Goal: Transaction & Acquisition: Purchase product/service

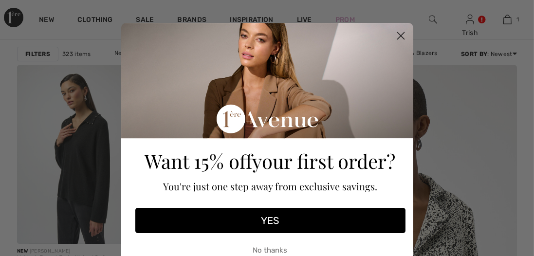
scroll to position [2, 0]
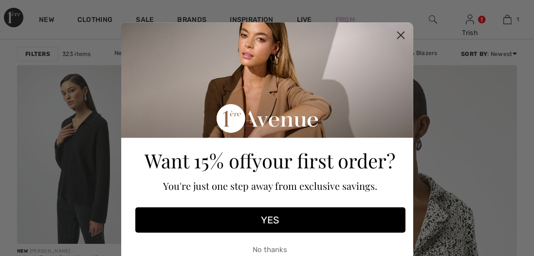
click at [404, 34] on button "Close dialog" at bounding box center [400, 35] width 17 height 17
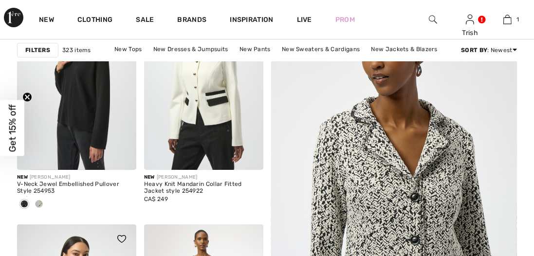
scroll to position [165, 0]
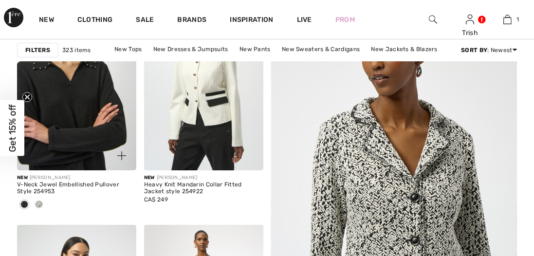
click at [91, 117] on img at bounding box center [76, 81] width 119 height 179
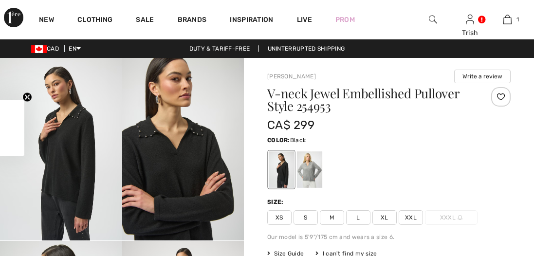
checkbox input "true"
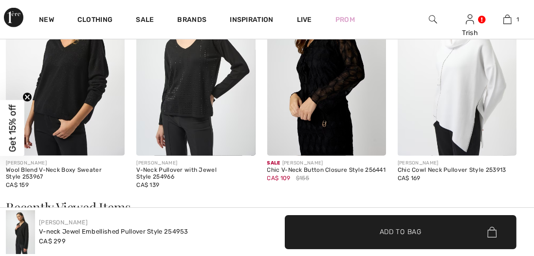
scroll to position [969, 0]
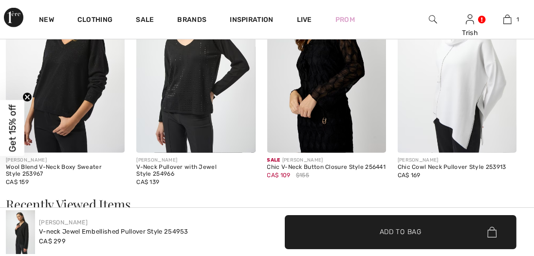
click at [104, 153] on img at bounding box center [65, 64] width 119 height 178
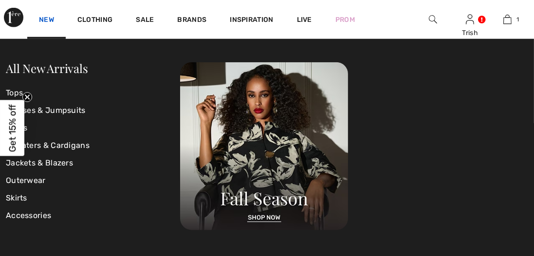
scroll to position [918, 0]
click at [46, 16] on link "New" at bounding box center [46, 21] width 15 height 10
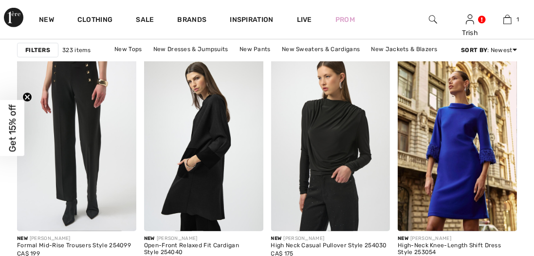
scroll to position [572, 0]
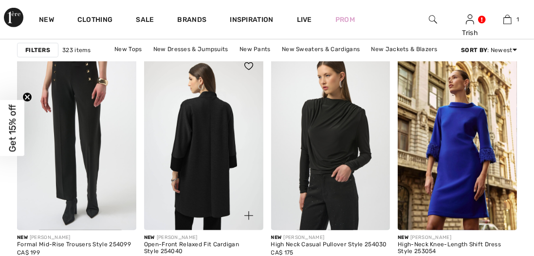
click at [227, 181] on img at bounding box center [203, 141] width 119 height 179
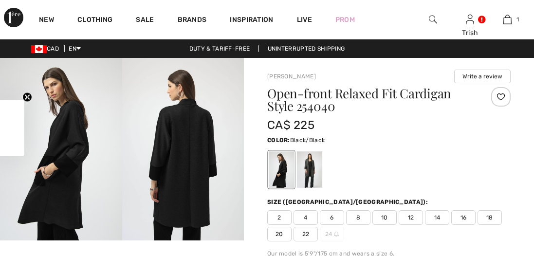
checkbox input "true"
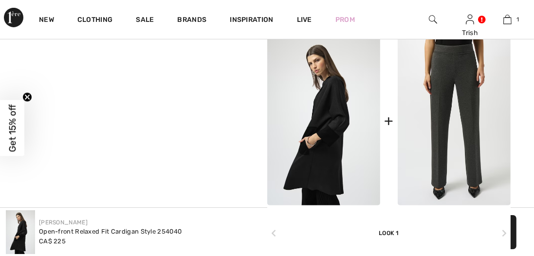
scroll to position [416, 0]
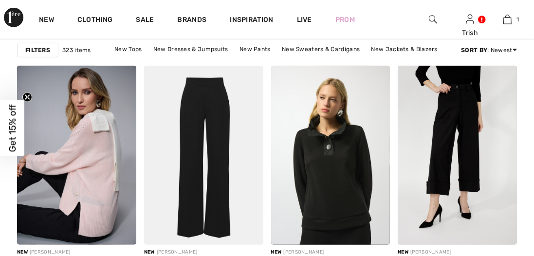
scroll to position [809, 0]
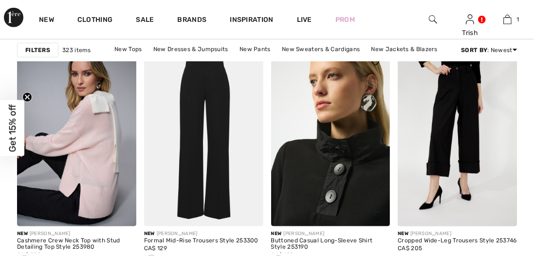
click at [336, 170] on img at bounding box center [330, 136] width 119 height 179
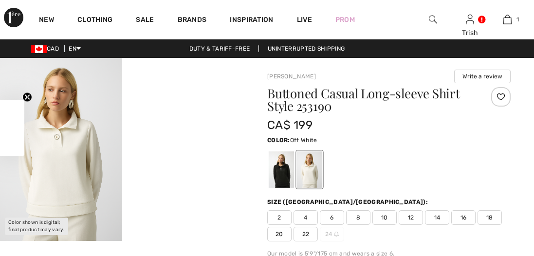
checkbox input "true"
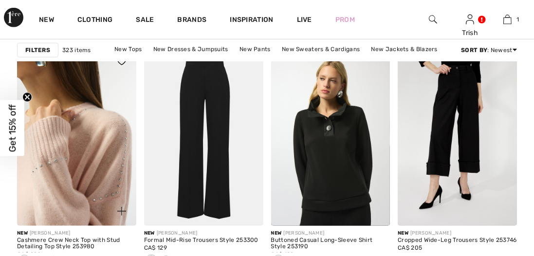
click at [113, 183] on img at bounding box center [76, 136] width 119 height 179
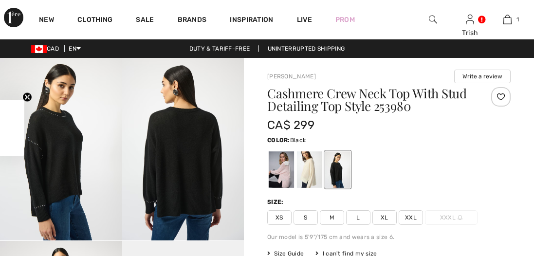
checkbox input "true"
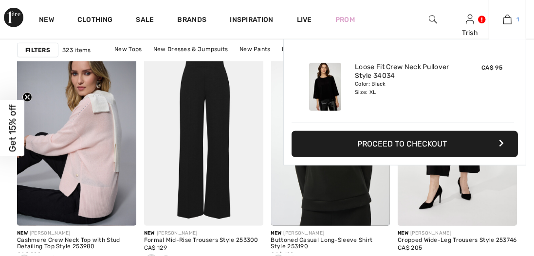
click at [509, 18] on img at bounding box center [507, 20] width 8 height 12
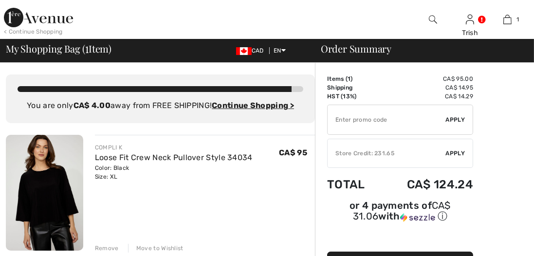
click at [59, 200] on img at bounding box center [44, 193] width 77 height 116
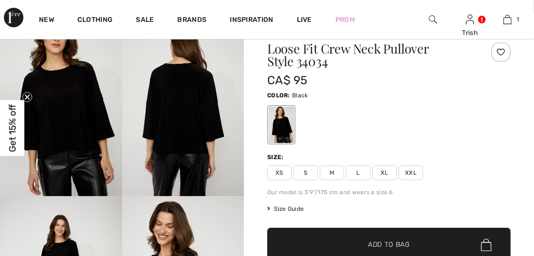
scroll to position [59, 0]
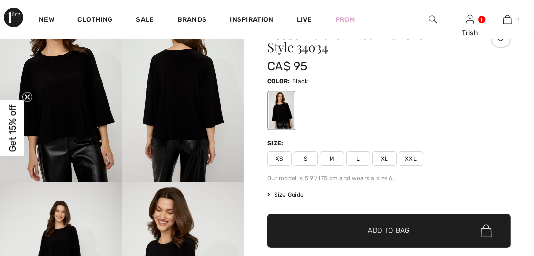
click at [294, 193] on span "Size Guide" at bounding box center [285, 194] width 36 height 9
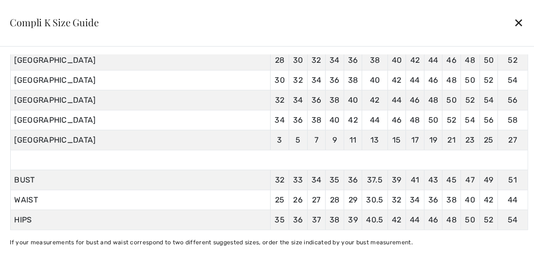
scroll to position [127, 0]
click at [513, 22] on div "✕" at bounding box center [518, 22] width 10 height 20
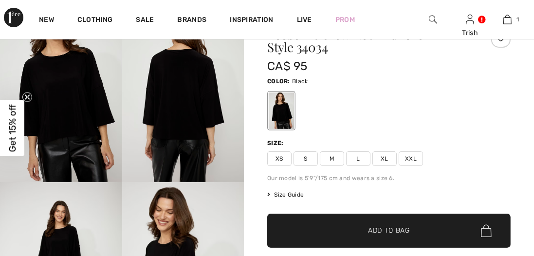
scroll to position [59, 0]
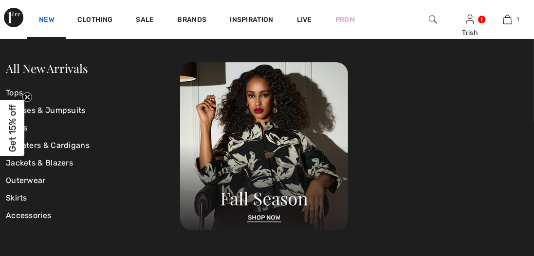
click at [46, 16] on link "New" at bounding box center [46, 21] width 15 height 10
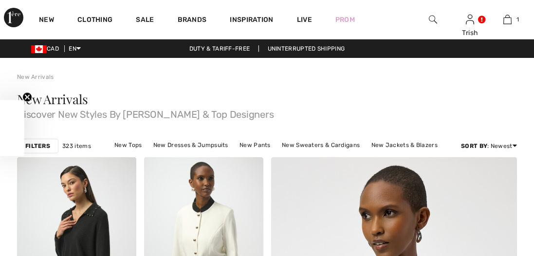
checkbox input "true"
